Goal: Complete application form

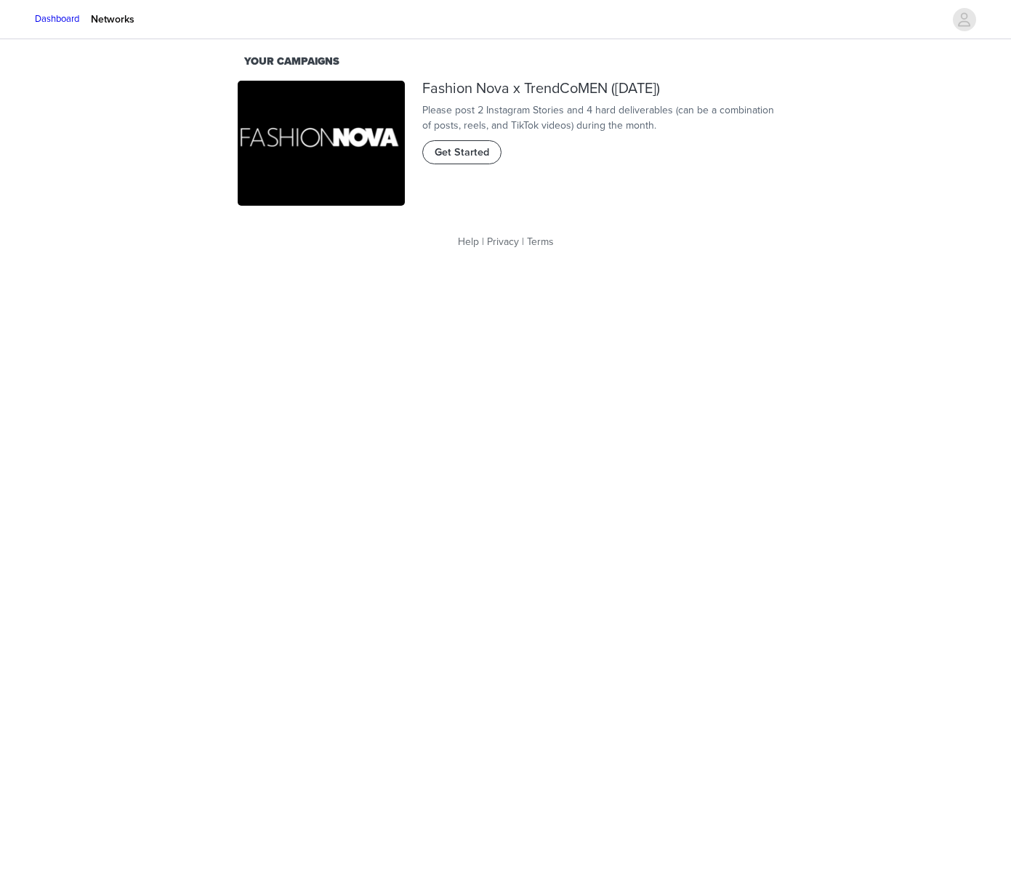
click at [444, 161] on span "Get Started" at bounding box center [462, 153] width 55 height 16
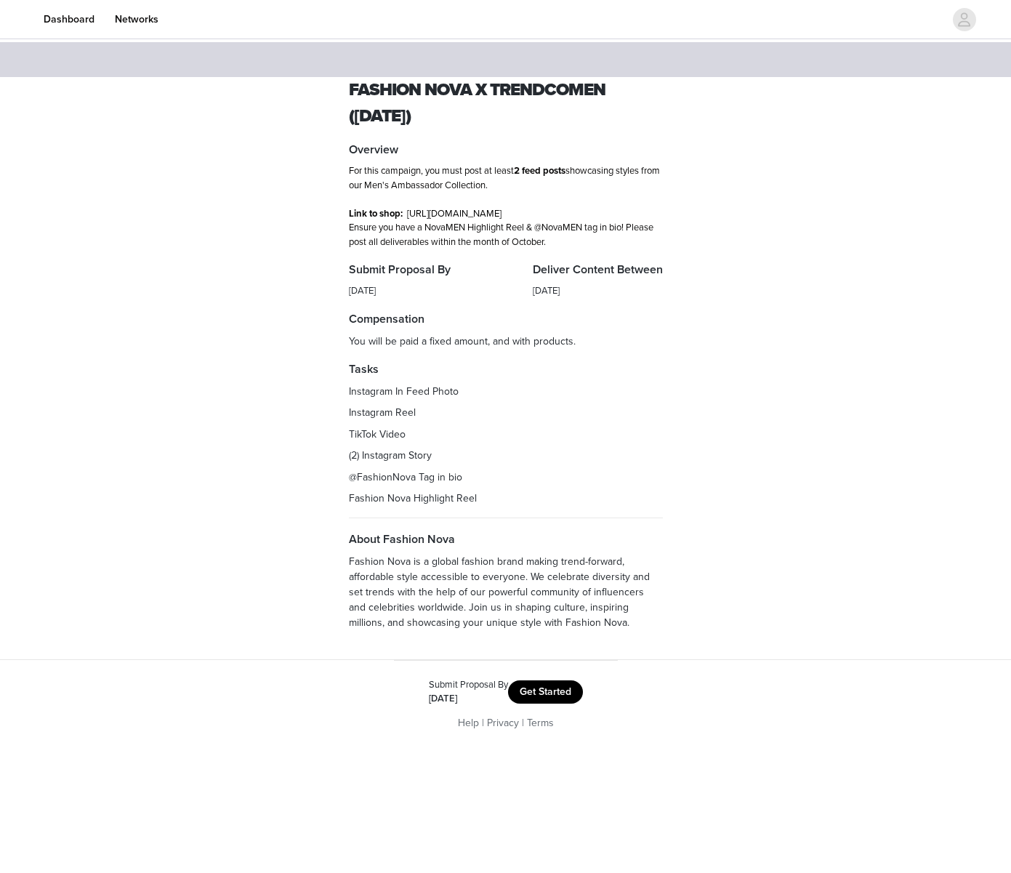
click at [543, 697] on button "Get Started" at bounding box center [545, 691] width 75 height 23
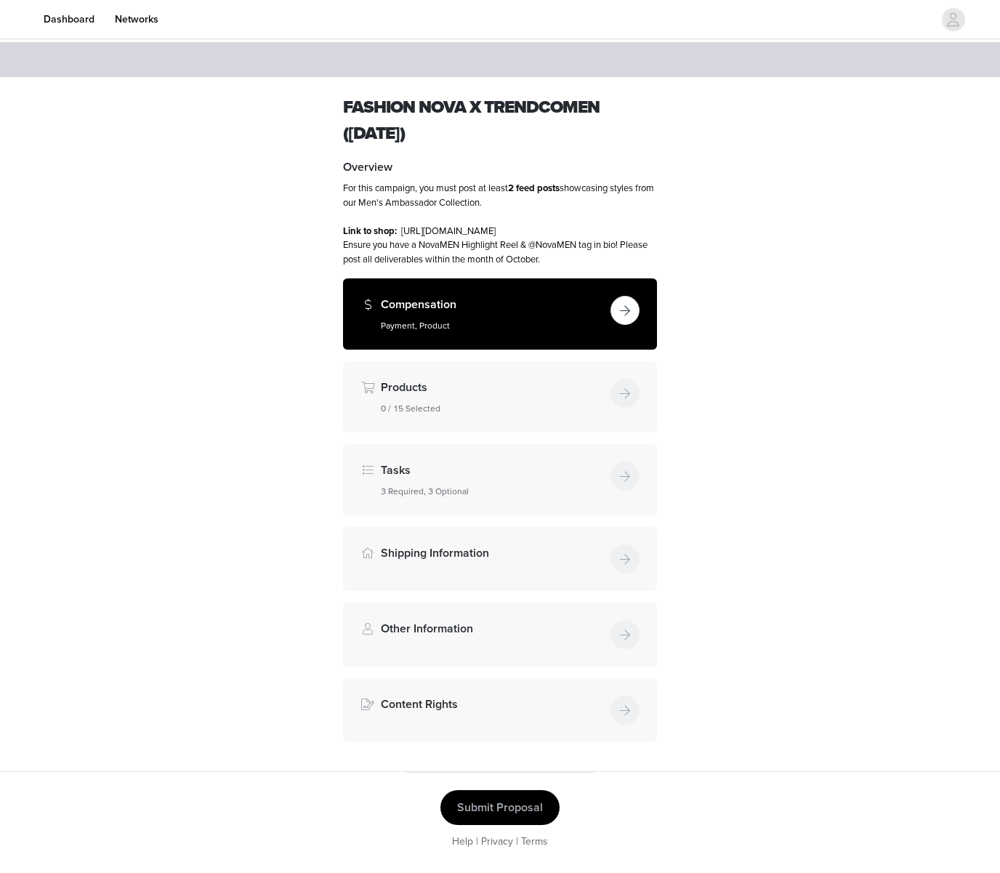
click at [625, 321] on button "button" at bounding box center [624, 310] width 29 height 29
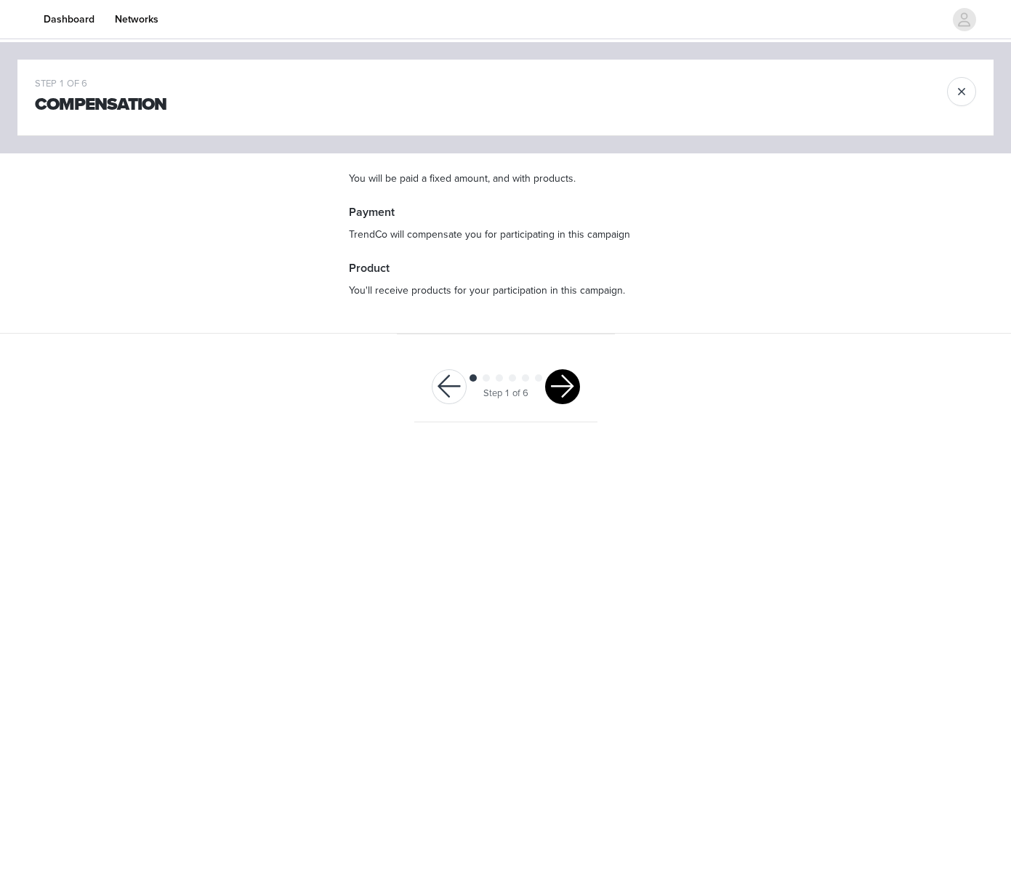
click at [574, 388] on button "button" at bounding box center [562, 386] width 35 height 35
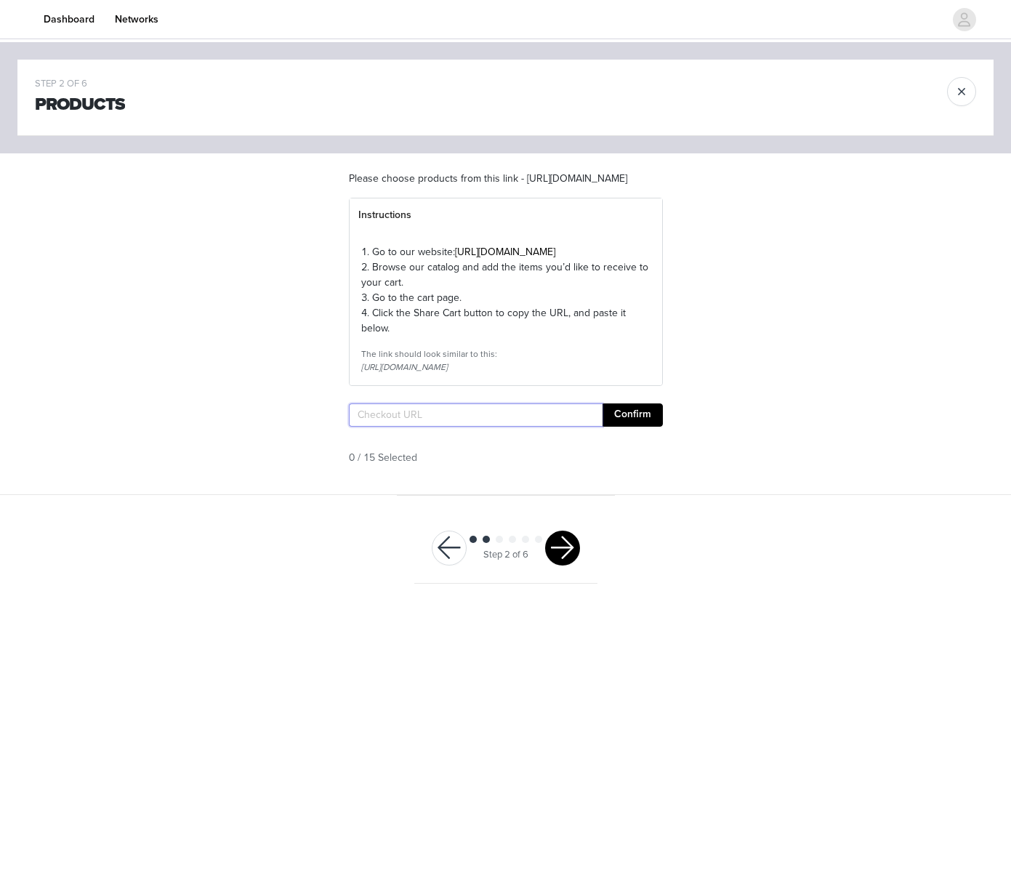
click at [393, 427] on input "text" at bounding box center [476, 414] width 254 height 23
paste input "[URL][DOMAIN_NAME]"
type input "[URL][DOMAIN_NAME]"
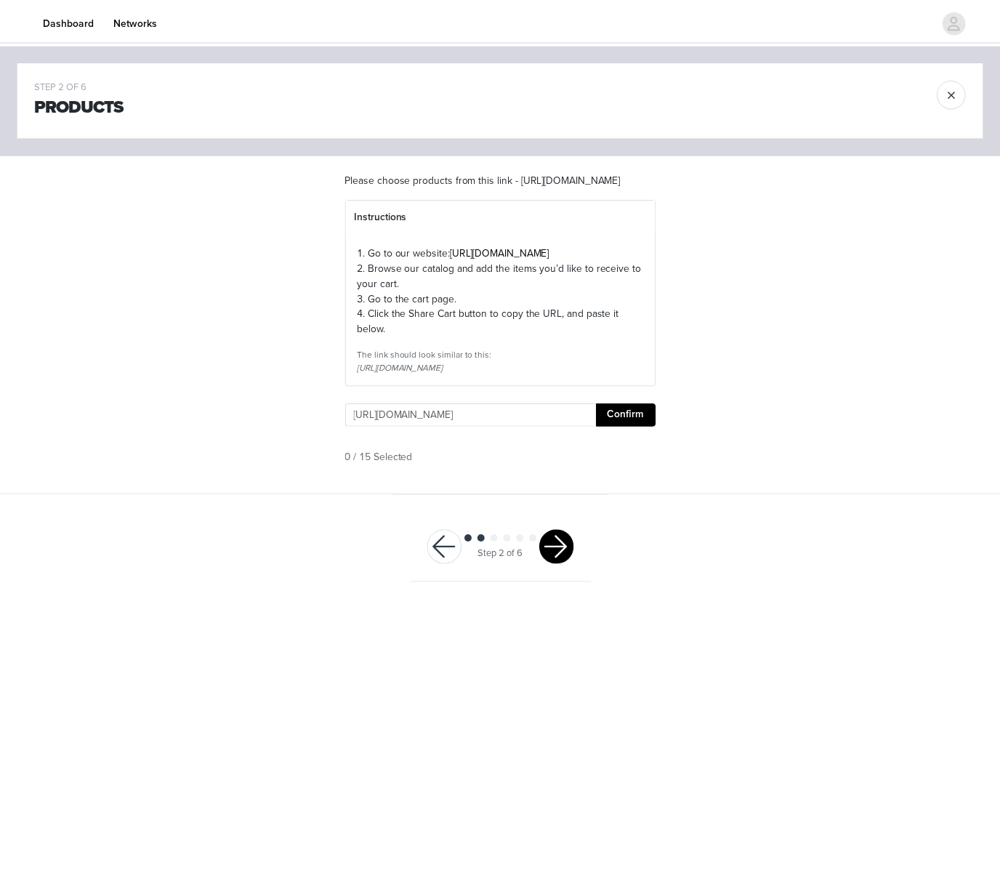
scroll to position [0, 1390]
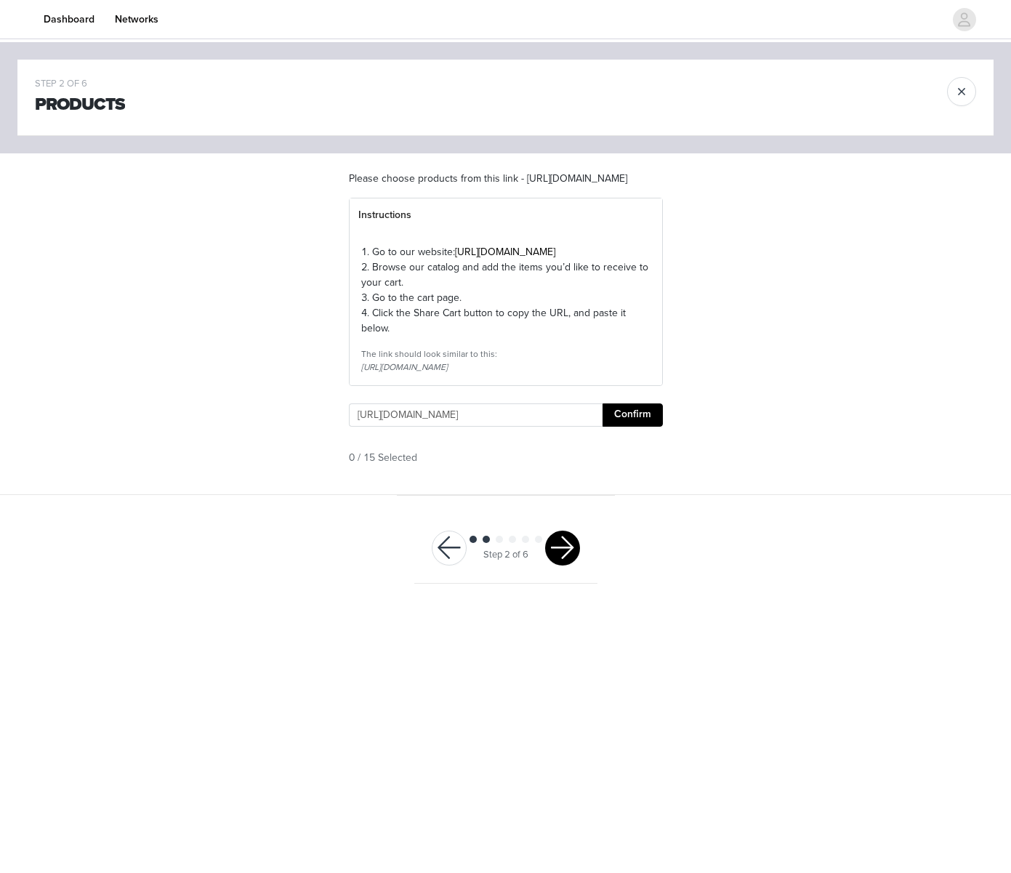
click at [642, 427] on button "Confirm" at bounding box center [632, 414] width 60 height 23
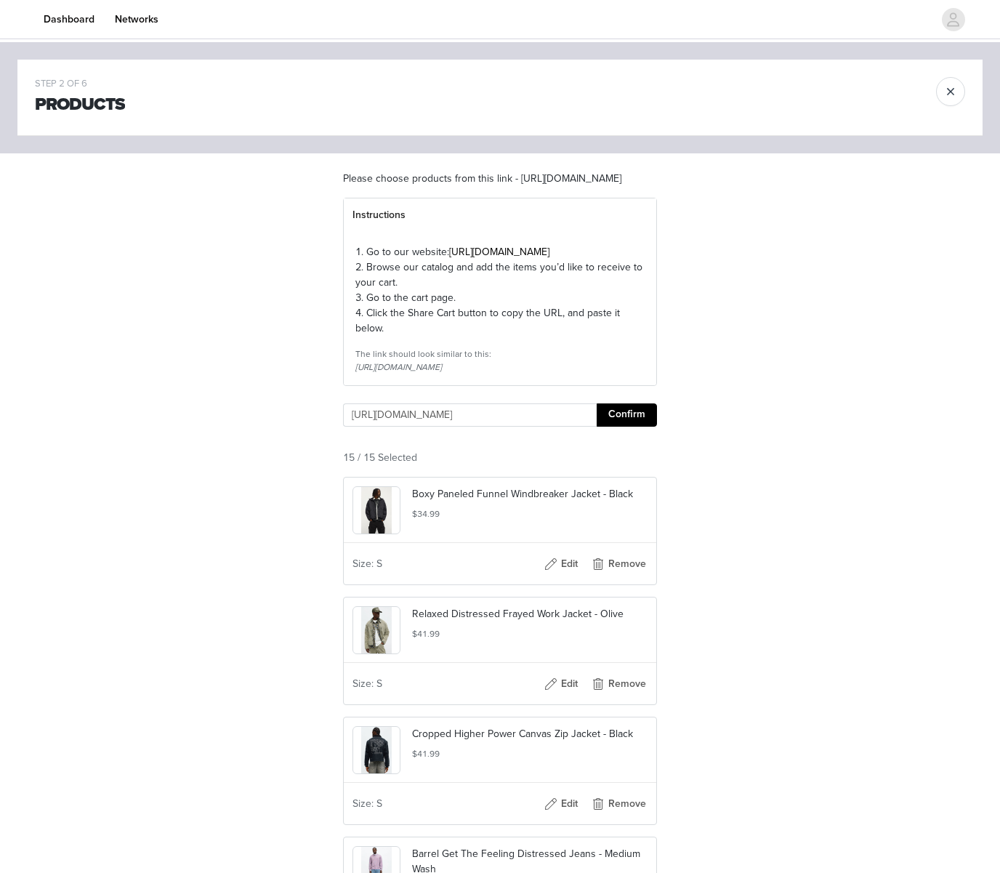
click at [642, 427] on button "Confirm" at bounding box center [627, 414] width 60 height 23
click at [623, 427] on button "Confirm" at bounding box center [627, 414] width 60 height 23
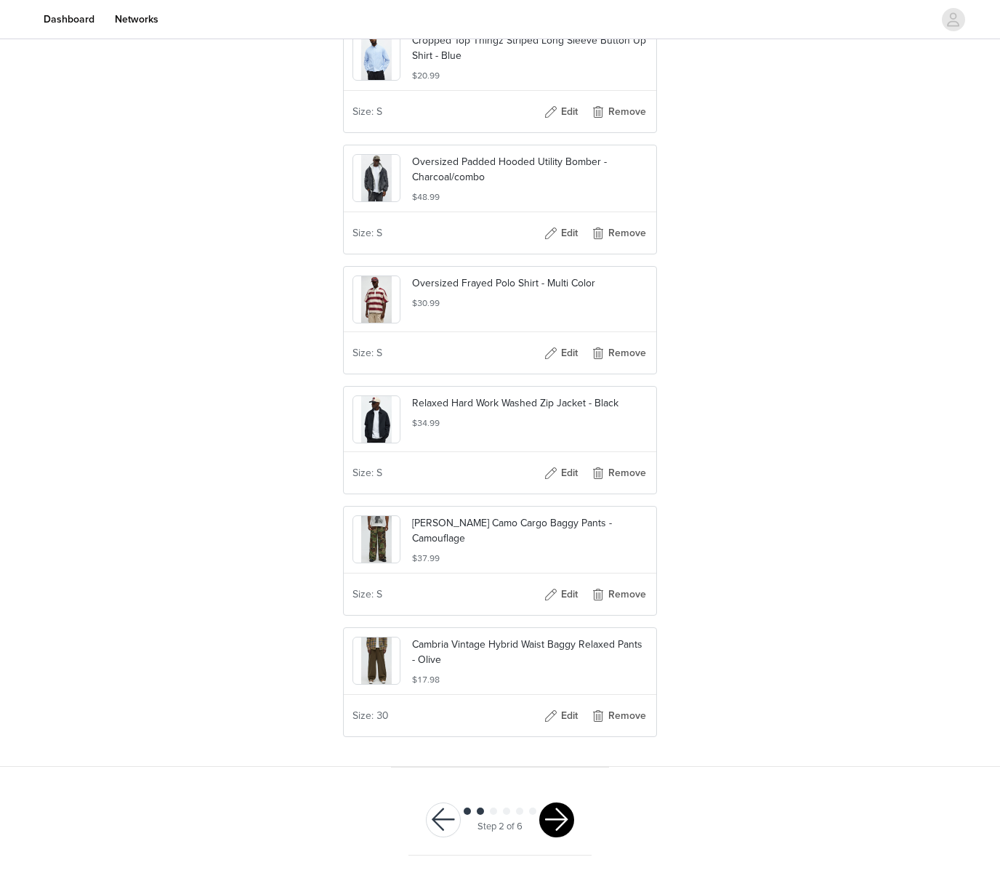
scroll to position [0, 0]
click at [556, 821] on button "button" at bounding box center [556, 819] width 35 height 35
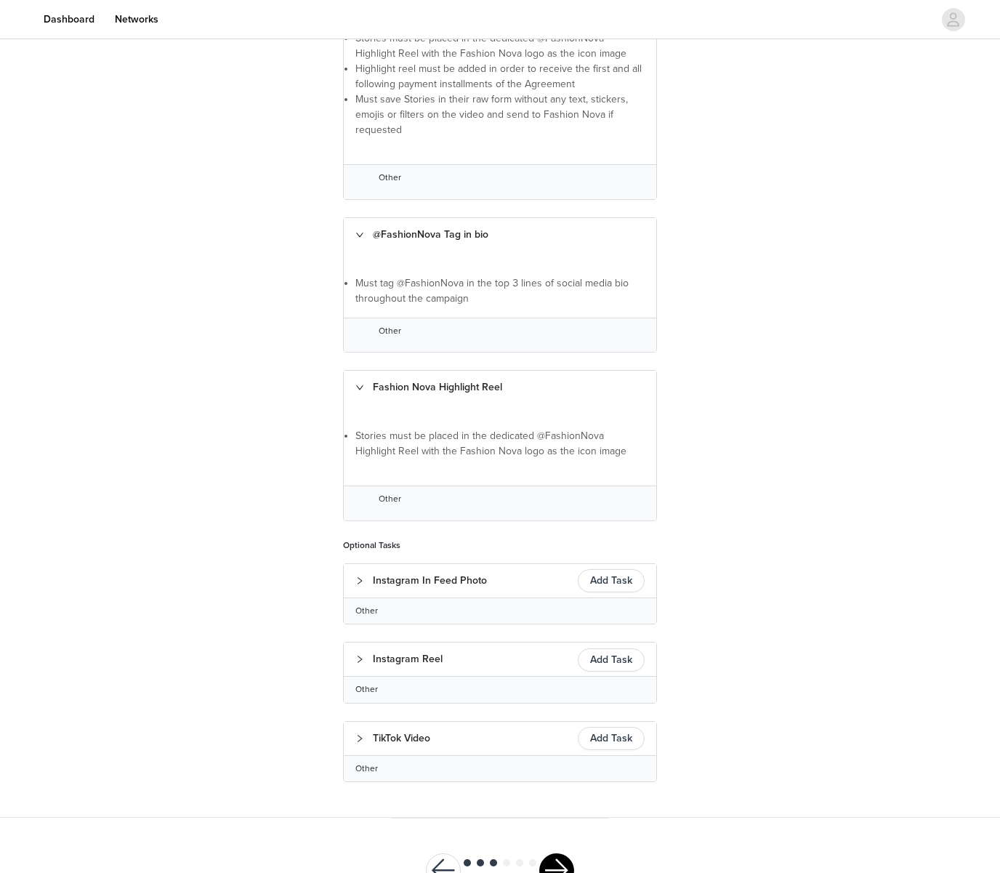
scroll to position [577, 0]
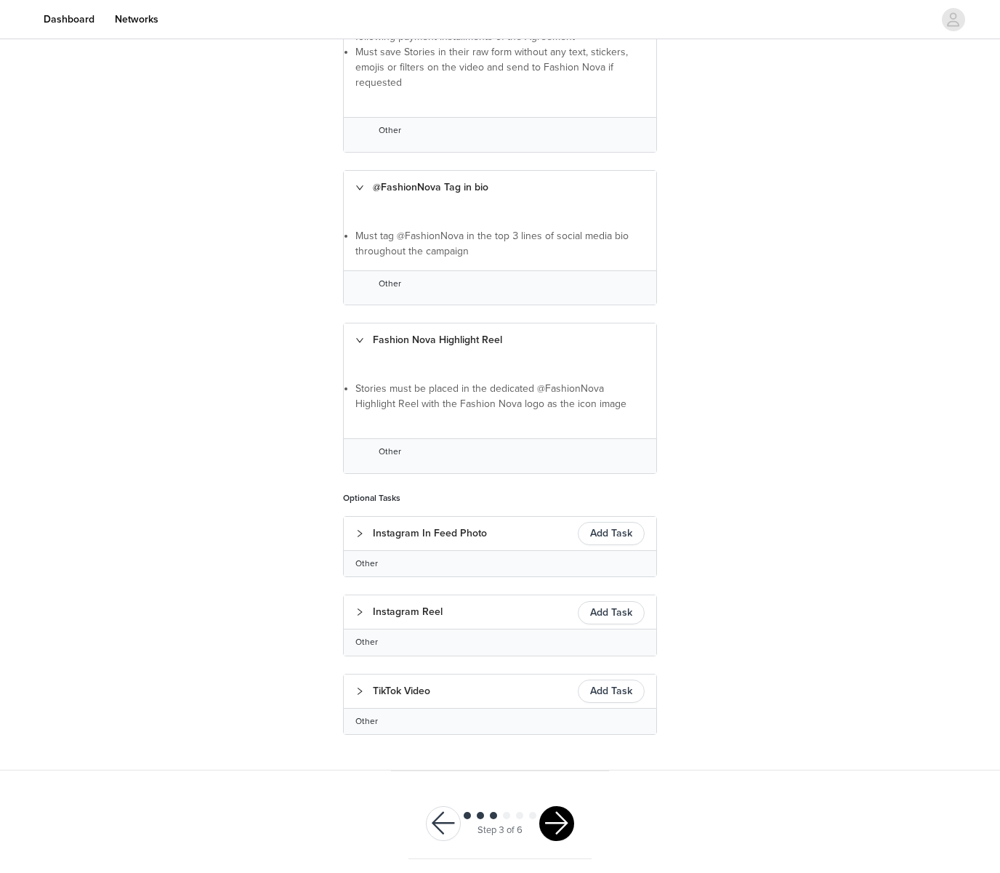
click at [564, 835] on div at bounding box center [556, 823] width 35 height 35
click at [560, 825] on button "button" at bounding box center [556, 823] width 35 height 35
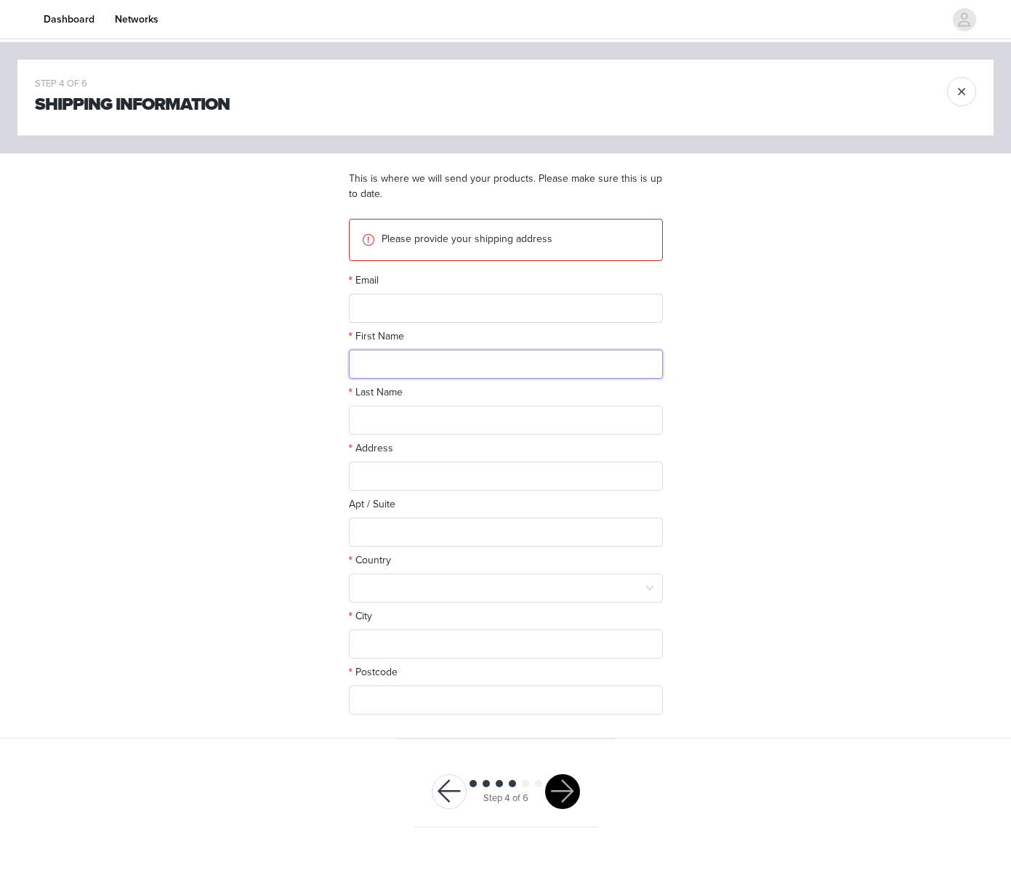
click at [400, 374] on input "text" at bounding box center [506, 364] width 314 height 29
paste input "[PERSON_NAME]"
type input "[PERSON_NAME]"
click at [392, 477] on input "text" at bounding box center [506, 475] width 314 height 29
paste input "Unit [GEOGRAPHIC_DATA] Acqua Private Residences, [GEOGRAPHIC_DATA]. [GEOGRAPHIC…"
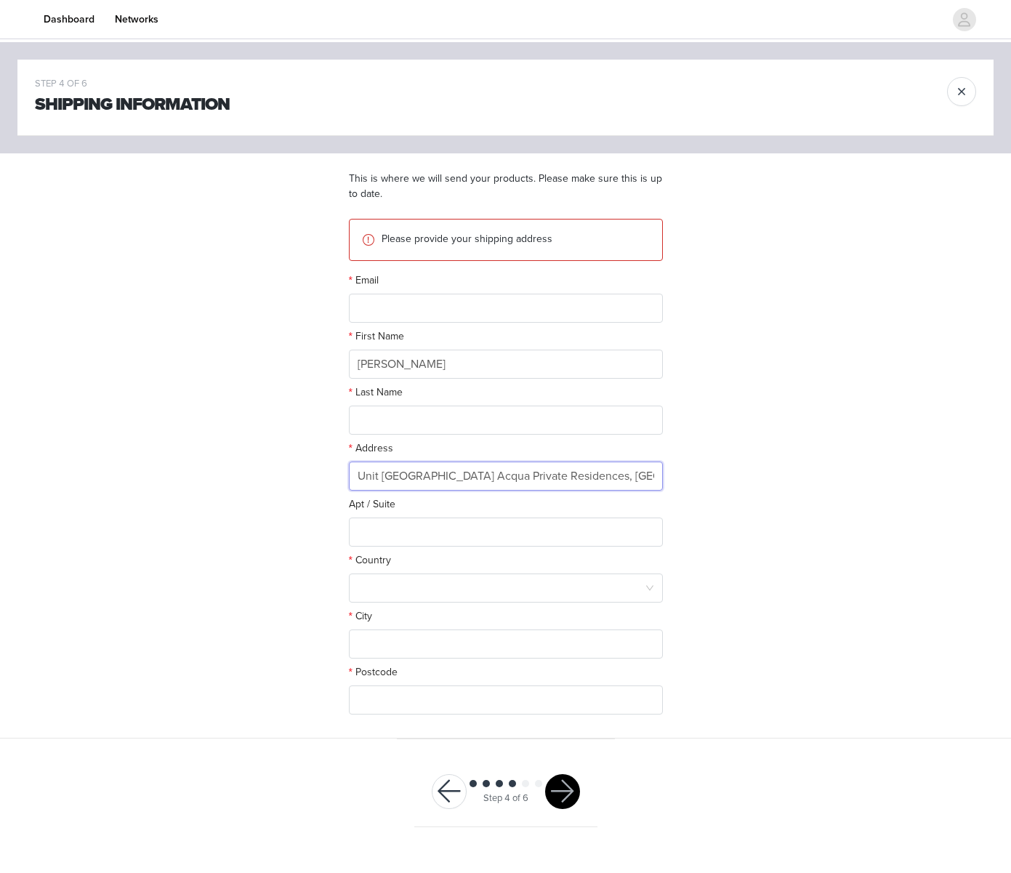
scroll to position [0, 278]
type input "Unit [GEOGRAPHIC_DATA] Acqua Private Residences, [GEOGRAPHIC_DATA]. [GEOGRAPHIC…"
click at [401, 417] on input "text" at bounding box center [506, 420] width 314 height 29
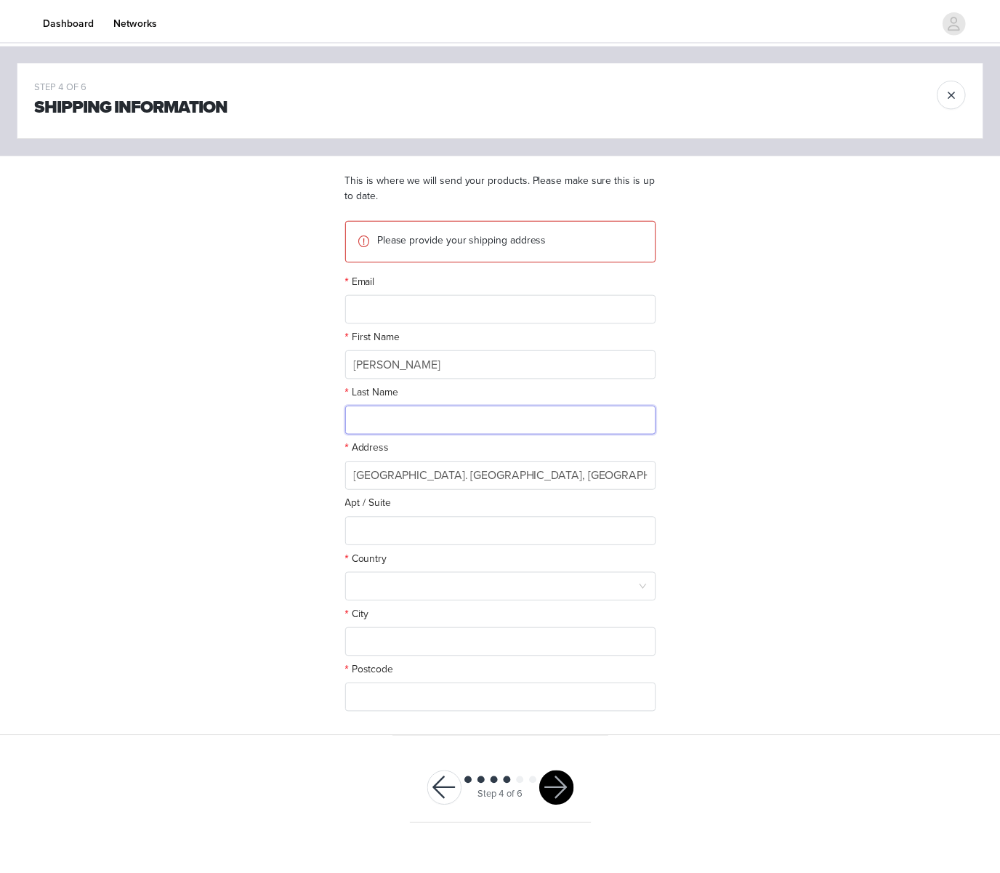
scroll to position [0, 0]
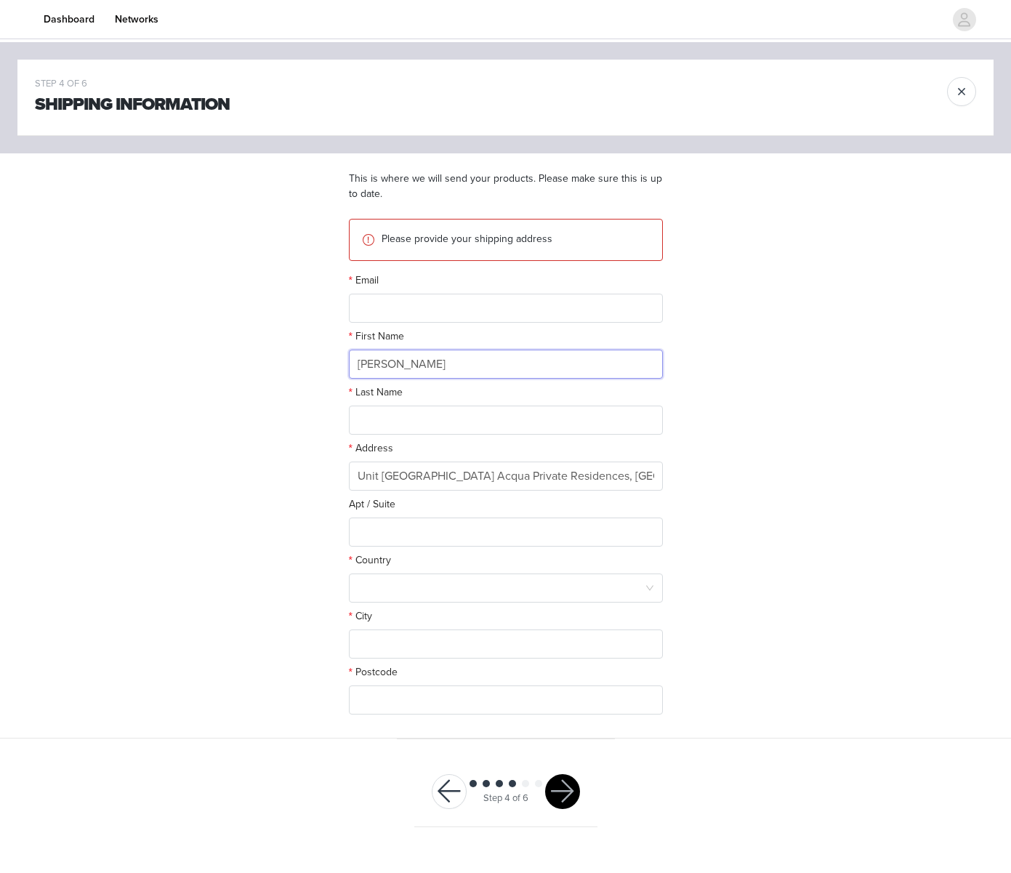
drag, startPoint x: 364, startPoint y: 364, endPoint x: 347, endPoint y: 364, distance: 16.7
click at [347, 364] on section "This is where we will send your products. Please make sure this is up to date. …" at bounding box center [505, 445] width 349 height 585
click at [384, 422] on input "text" at bounding box center [506, 420] width 314 height 29
paste input "Jj"
type input "Jj"
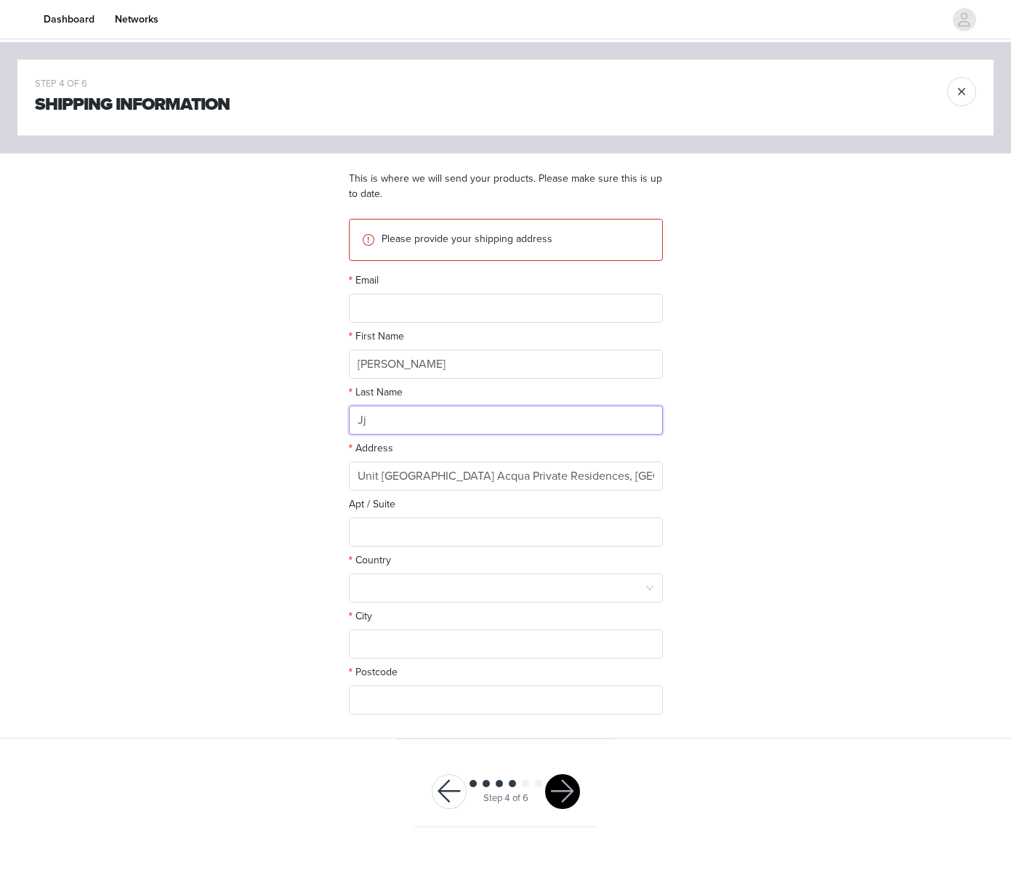
drag, startPoint x: 370, startPoint y: 419, endPoint x: 350, endPoint y: 417, distance: 20.4
click at [351, 419] on input "Jj" at bounding box center [506, 420] width 314 height 29
drag, startPoint x: 419, startPoint y: 363, endPoint x: 368, endPoint y: 364, distance: 50.9
click at [368, 364] on input "[PERSON_NAME]" at bounding box center [506, 364] width 314 height 29
click at [404, 416] on input "text" at bounding box center [506, 420] width 314 height 29
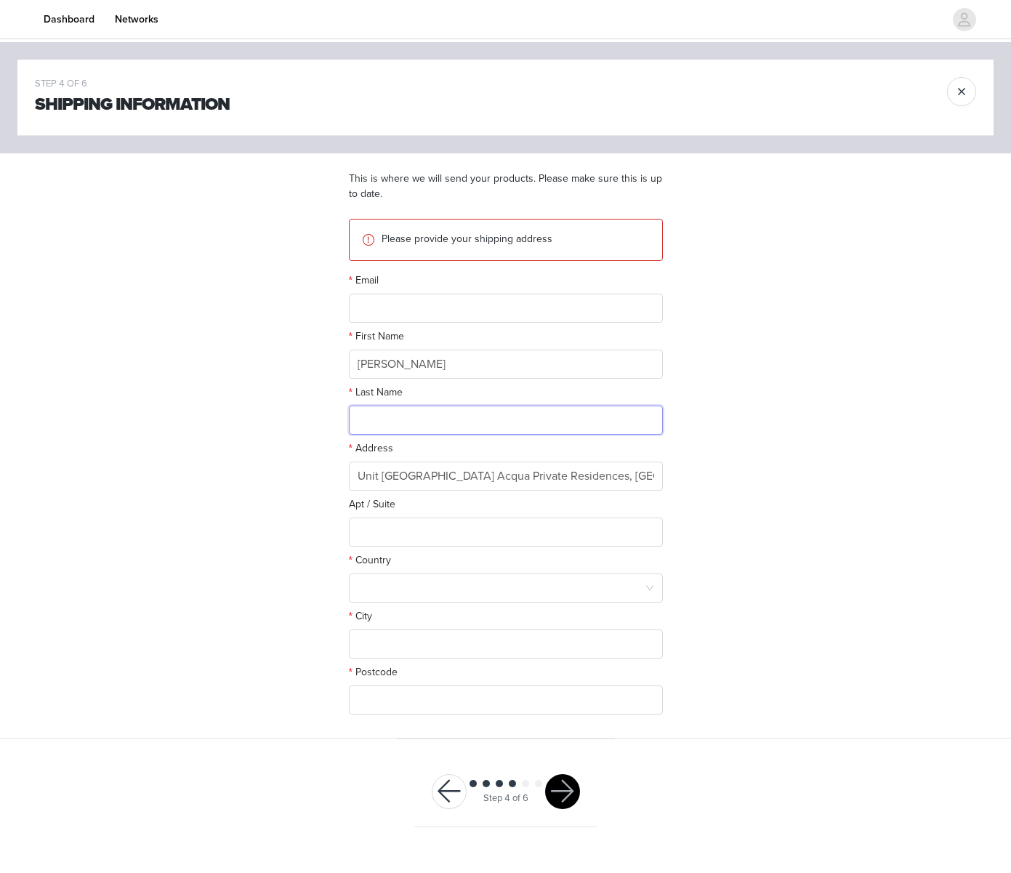
paste input "[PERSON_NAME]"
type input "[PERSON_NAME]"
drag, startPoint x: 352, startPoint y: 476, endPoint x: 408, endPoint y: 471, distance: 55.5
click at [408, 471] on input "Unit [GEOGRAPHIC_DATA] Acqua Private Residences, [GEOGRAPHIC_DATA]. [GEOGRAPHIC…" at bounding box center [506, 475] width 314 height 29
click at [376, 533] on input "text" at bounding box center [506, 531] width 314 height 29
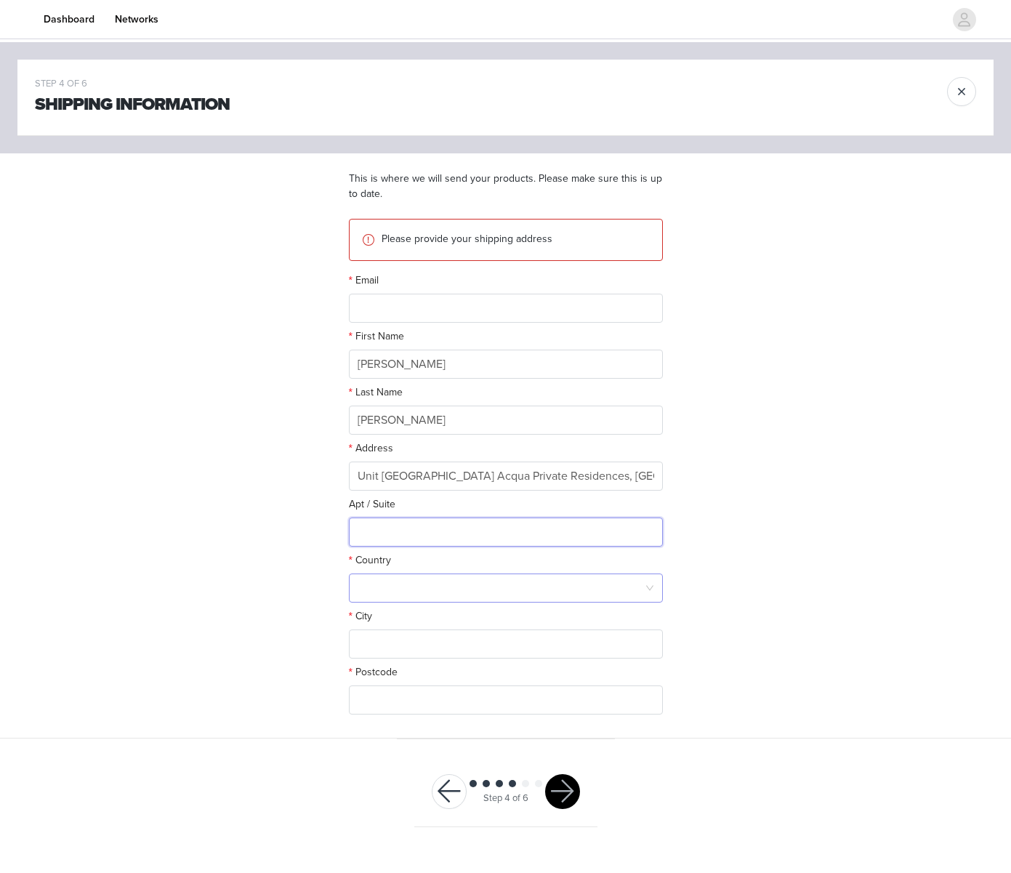
paste input "Unit 2207"
type input "Unit 2207"
click at [386, 586] on div at bounding box center [501, 588] width 287 height 28
type input "phil"
click at [414, 618] on li "[GEOGRAPHIC_DATA]" at bounding box center [506, 619] width 314 height 23
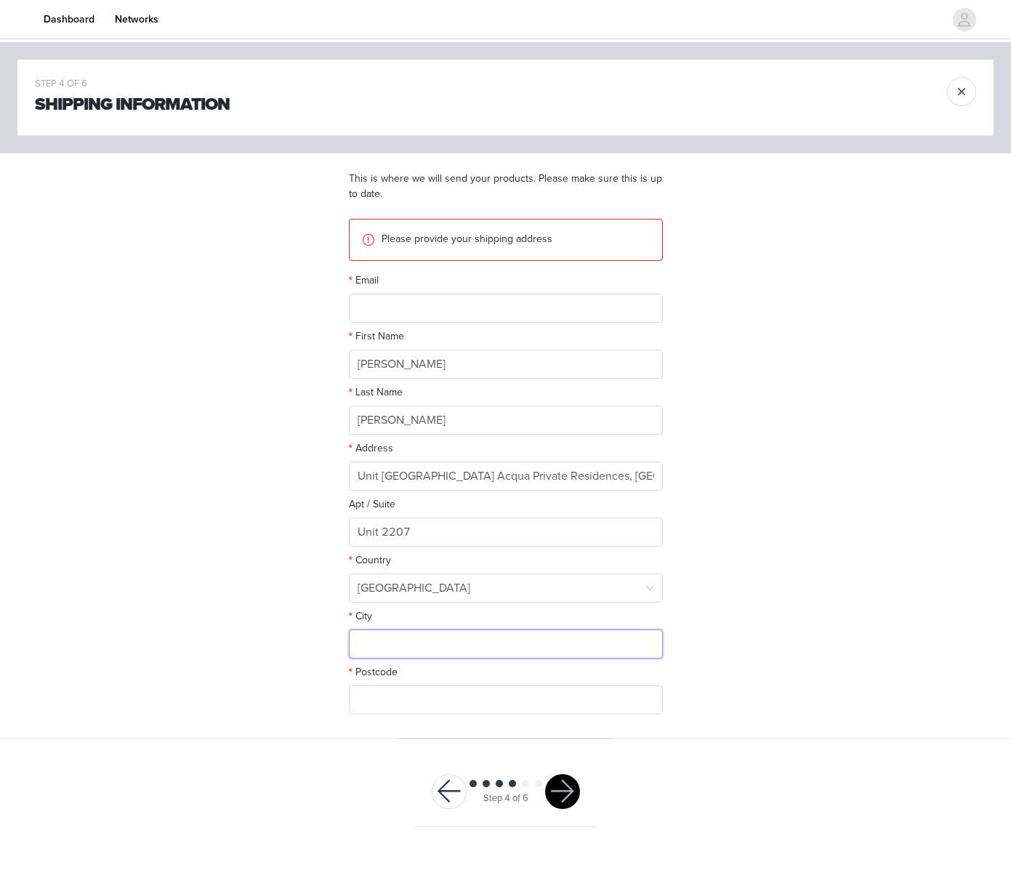
click at [408, 642] on input "text" at bounding box center [506, 643] width 314 height 29
paste input "[GEOGRAPHIC_DATA]"
type input "[GEOGRAPHIC_DATA]"
click at [386, 697] on input "text" at bounding box center [506, 699] width 314 height 29
paste input "1550, [GEOGRAPHIC_DATA]"
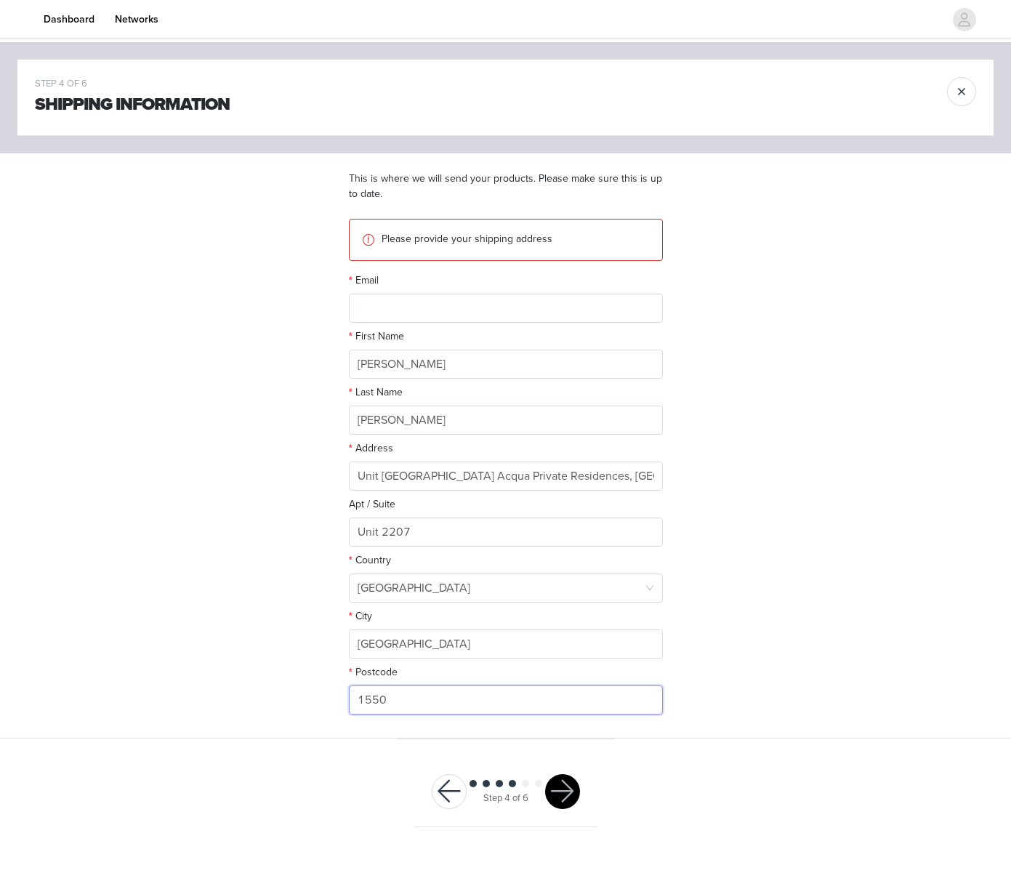
type input "1550"
click at [387, 311] on input "text" at bounding box center [506, 308] width 314 height 29
paste input "[EMAIL_ADDRESS][DOMAIN_NAME]"
type input "[EMAIL_ADDRESS][DOMAIN_NAME]"
click at [564, 785] on button "button" at bounding box center [562, 791] width 35 height 35
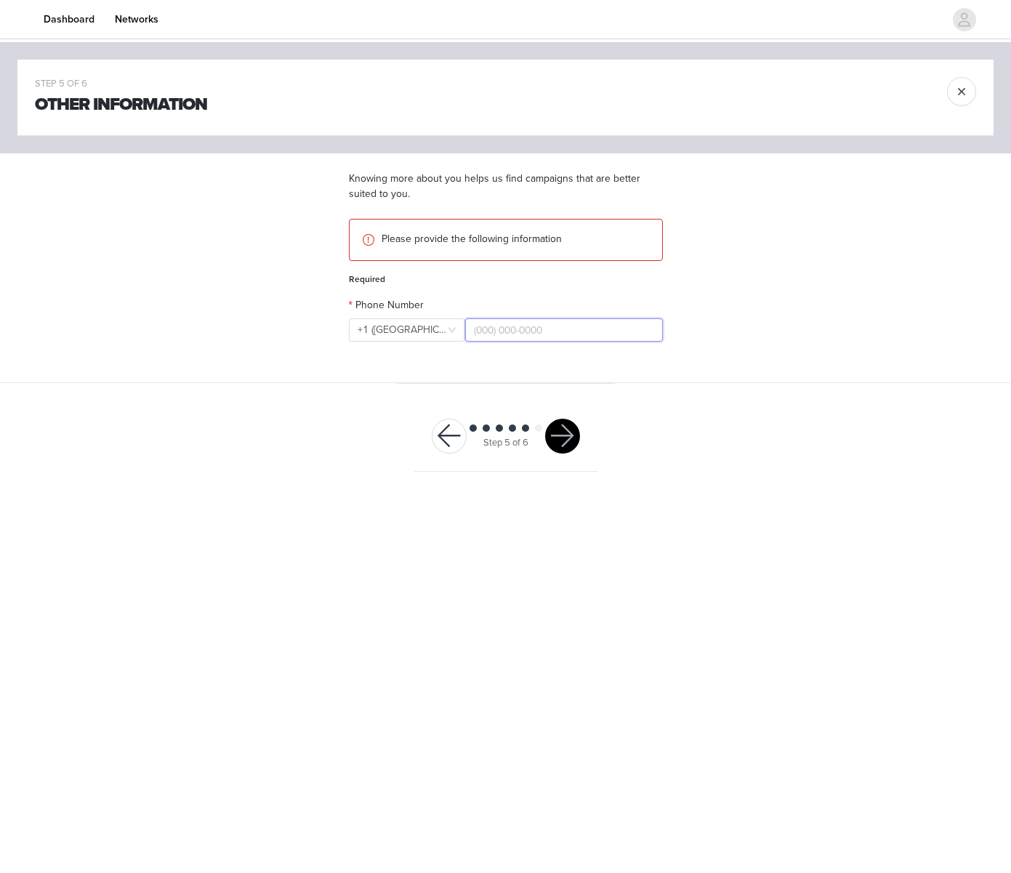
click at [506, 334] on input "text" at bounding box center [564, 329] width 198 height 23
paste input "09183254026"
type input "09183254026"
click at [430, 331] on div "+1 ([GEOGRAPHIC_DATA])" at bounding box center [402, 330] width 89 height 22
type input "phi"
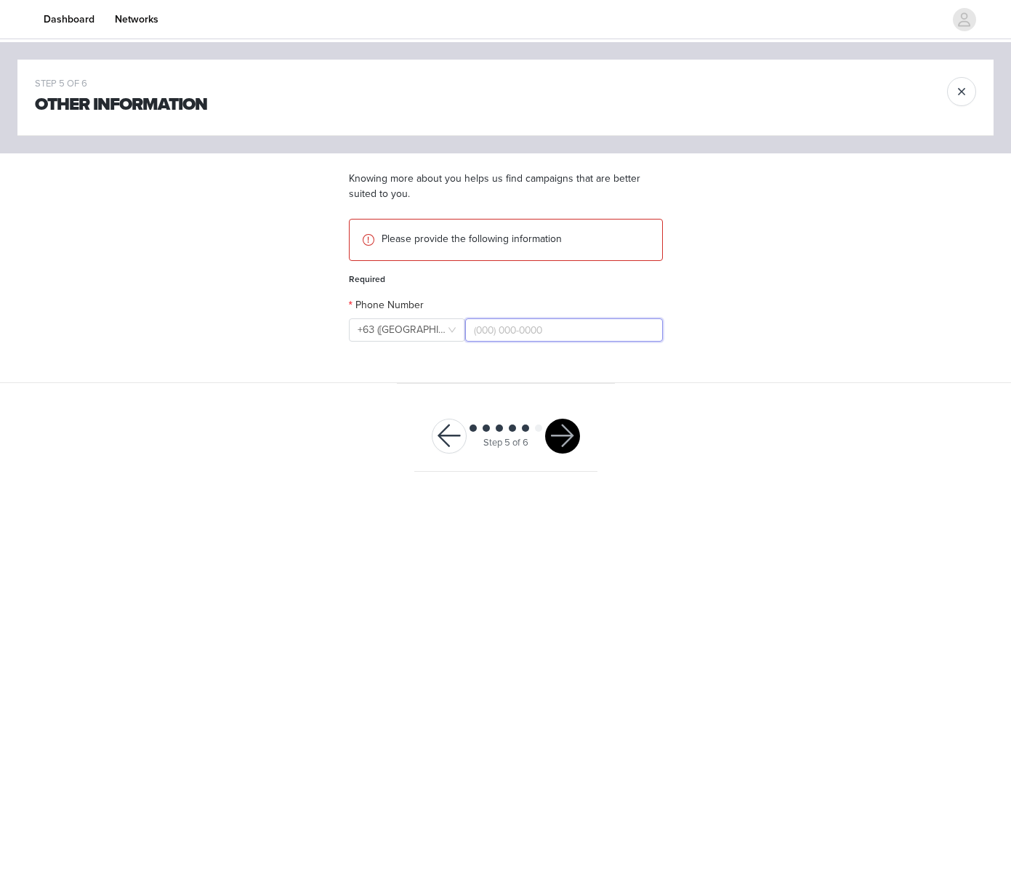
click at [492, 331] on input "text" at bounding box center [564, 329] width 198 height 23
paste input "09183254026"
type input "09183254026"
click at [571, 431] on button "button" at bounding box center [562, 436] width 35 height 35
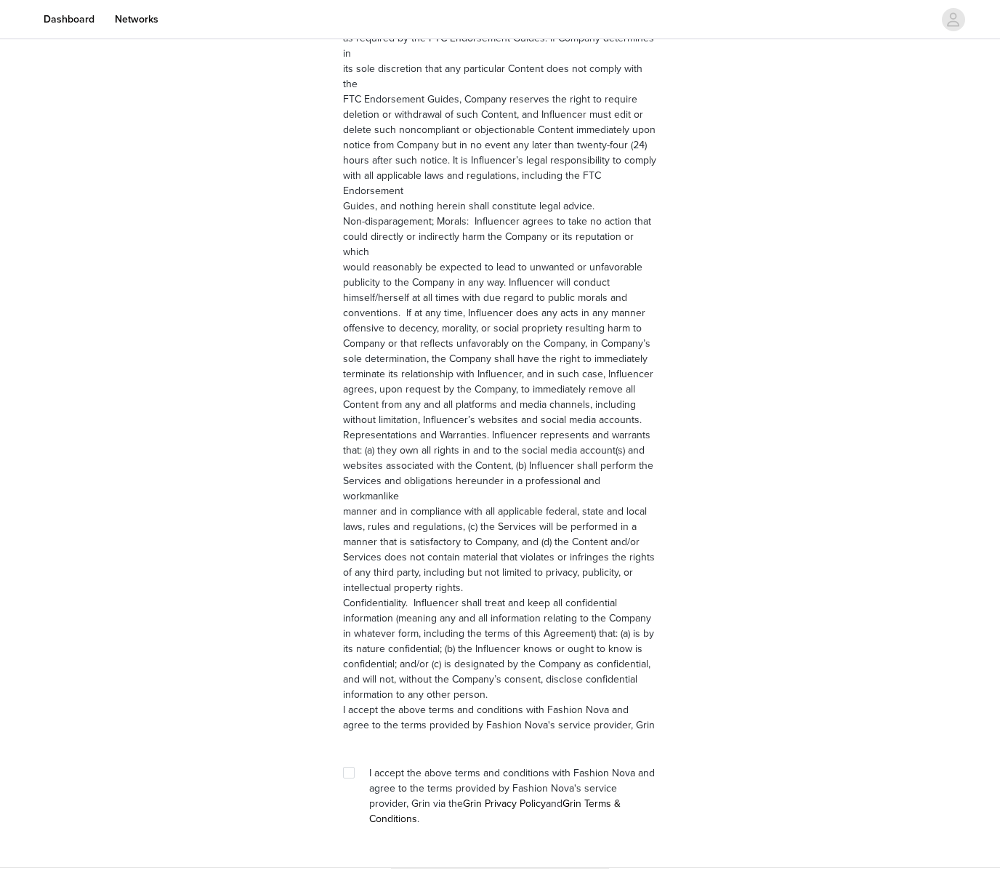
scroll to position [1701, 0]
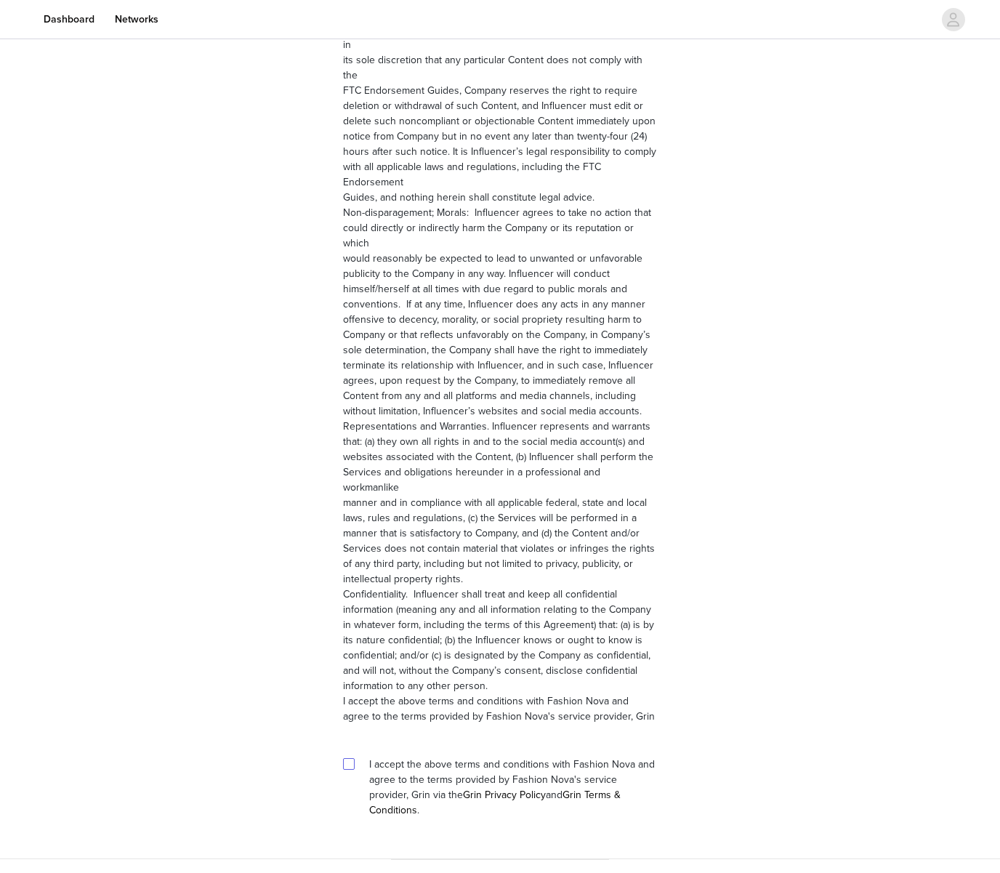
click at [351, 758] on input "checkbox" at bounding box center [348, 763] width 10 height 10
checkbox input "true"
